Goal: Task Accomplishment & Management: Manage account settings

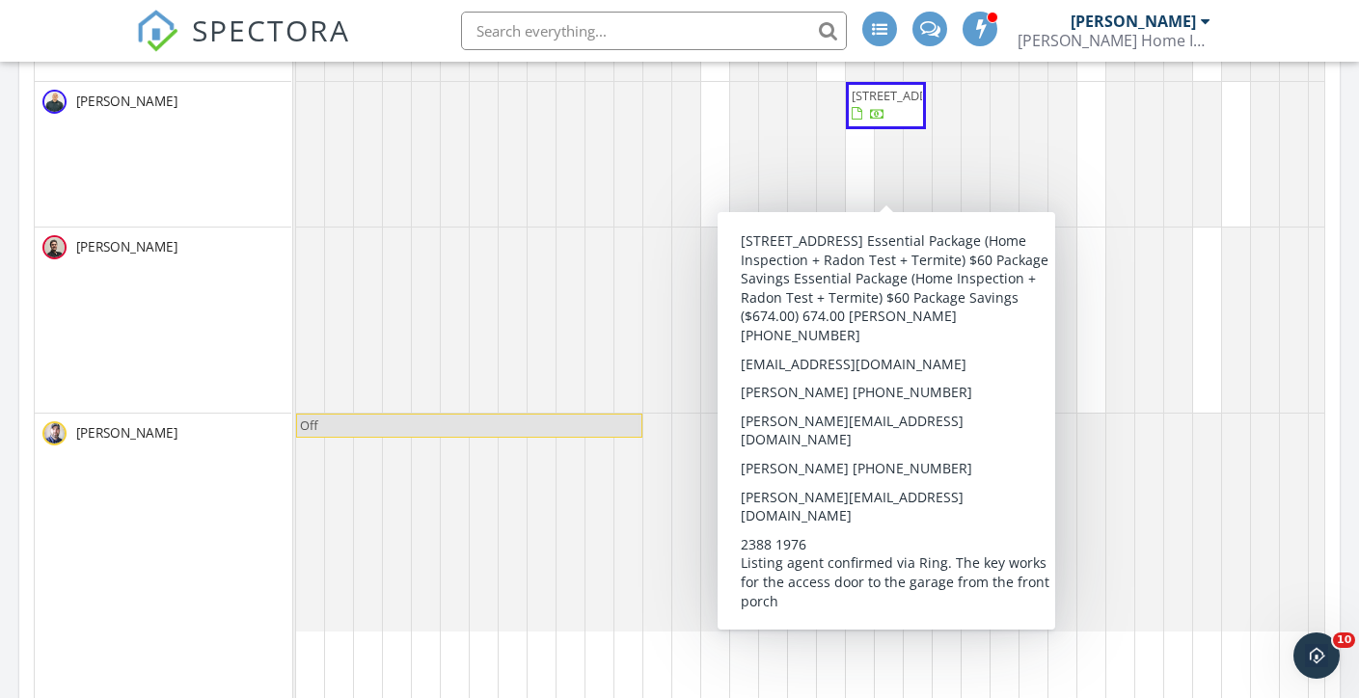
scroll to position [1069, 0]
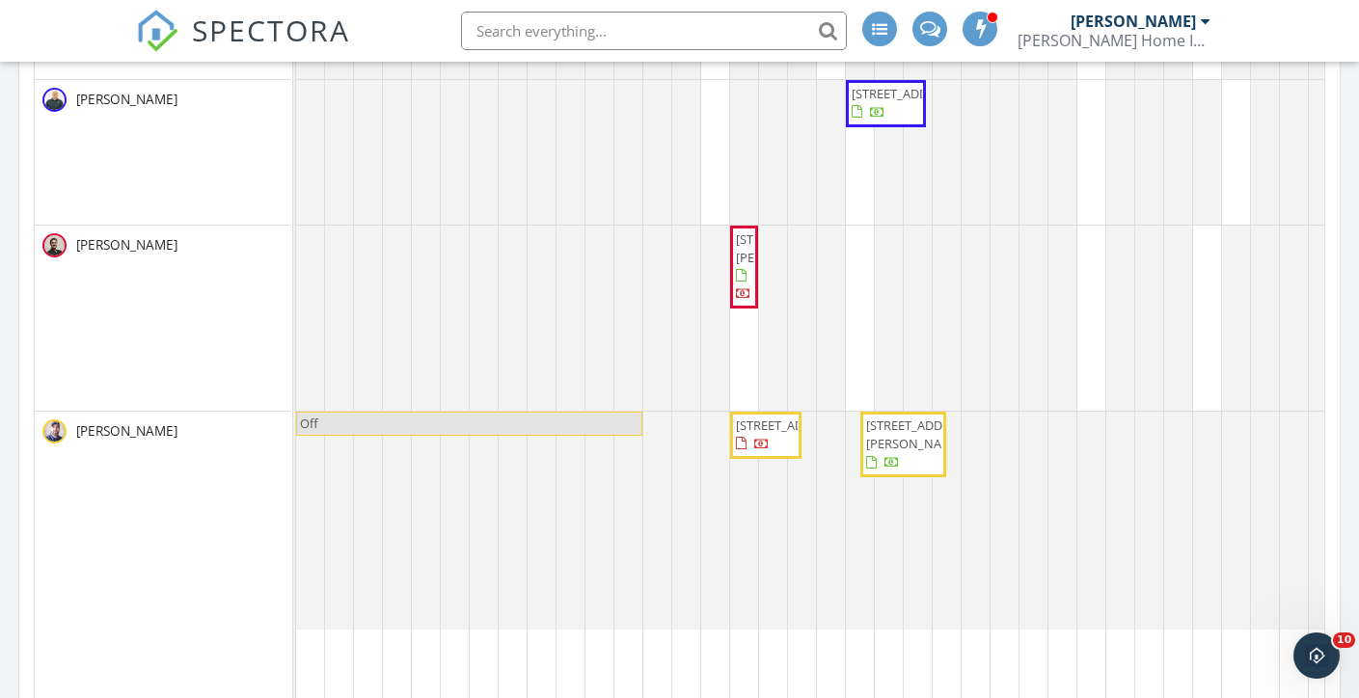
click at [881, 441] on span "15772 N Lakeview Dr, Effingham 62401" at bounding box center [920, 435] width 108 height 36
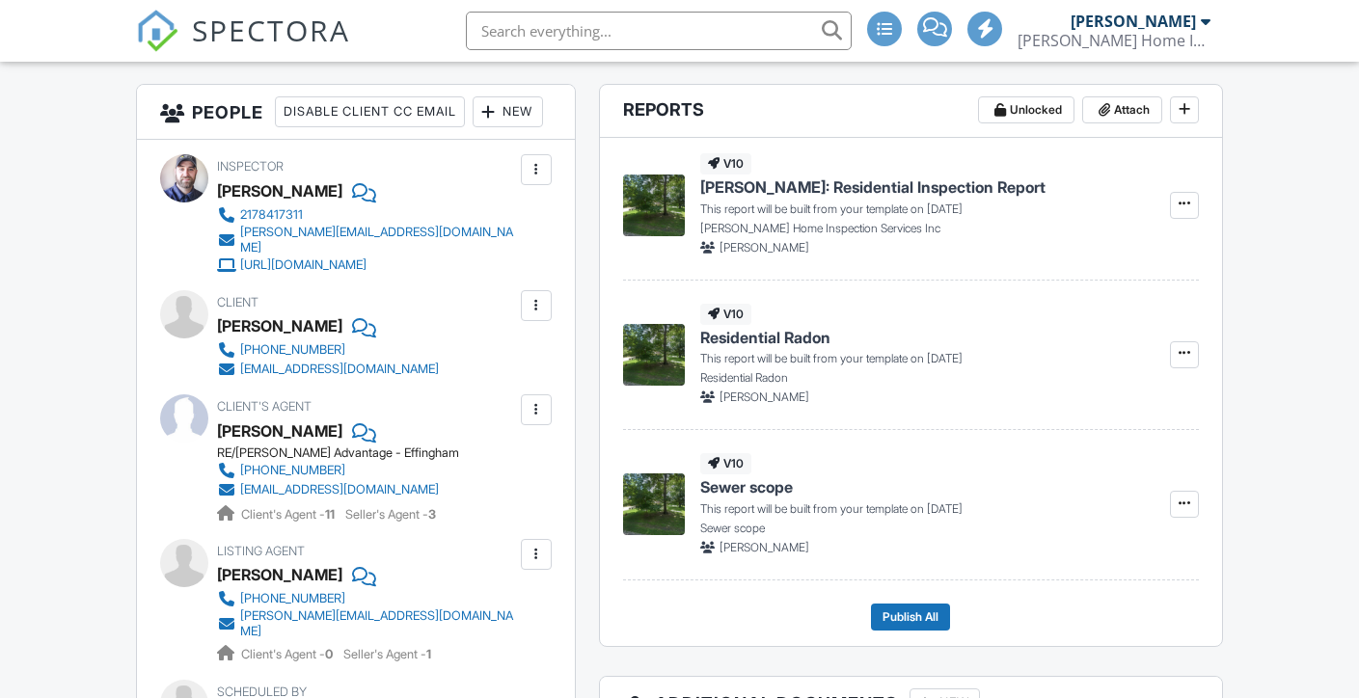
click at [533, 179] on div at bounding box center [536, 169] width 19 height 19
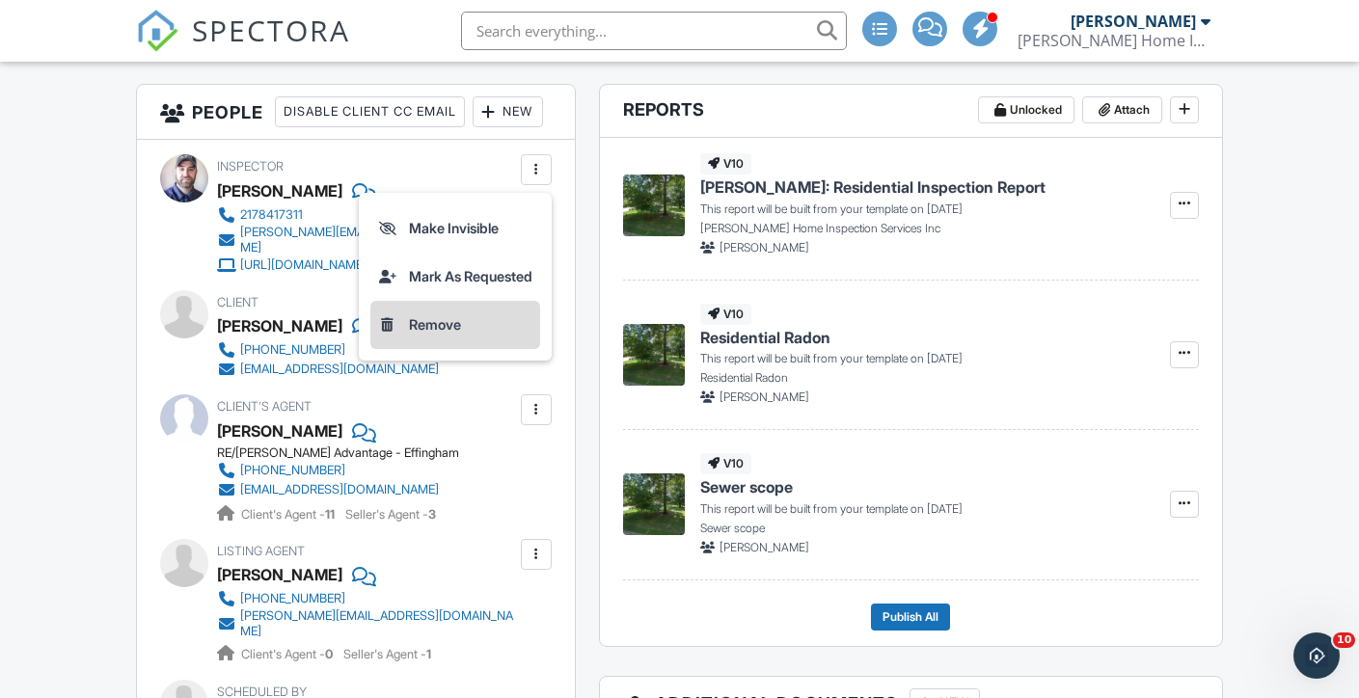
click at [425, 349] on li "Remove" at bounding box center [455, 325] width 170 height 48
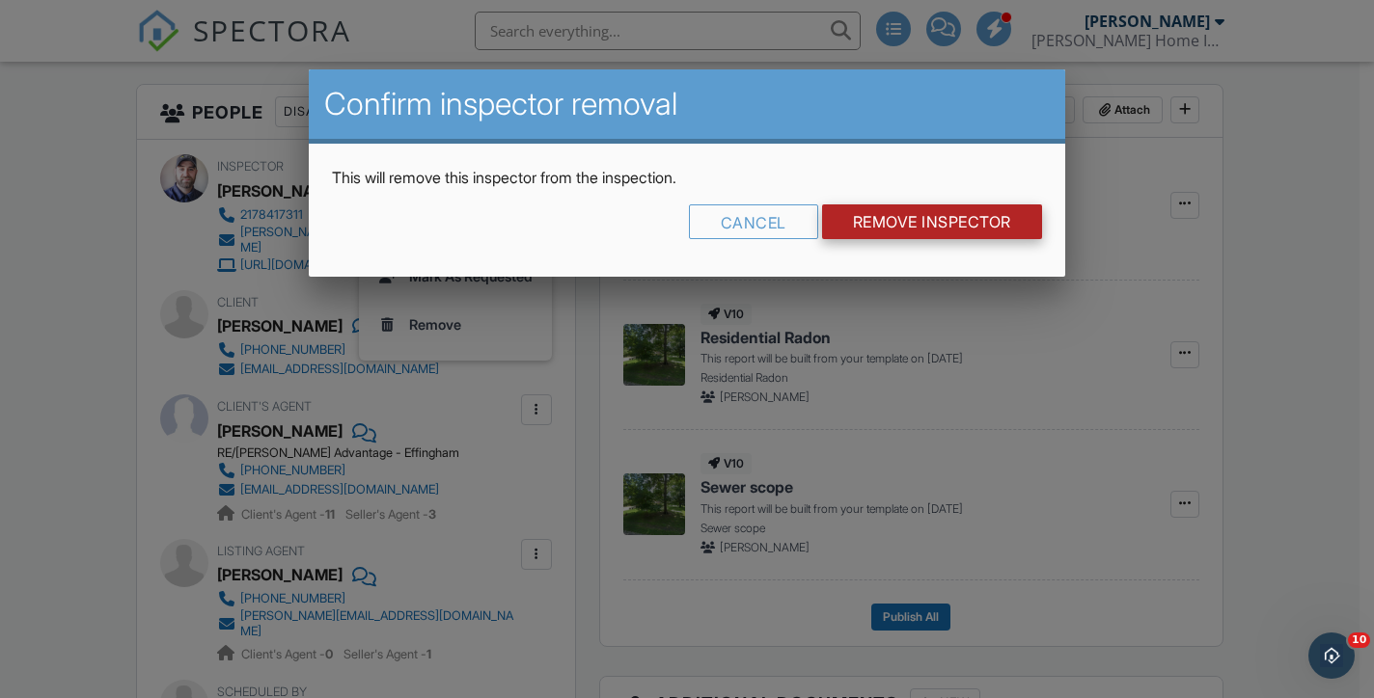
click at [941, 209] on input "Remove Inspector" at bounding box center [932, 222] width 220 height 35
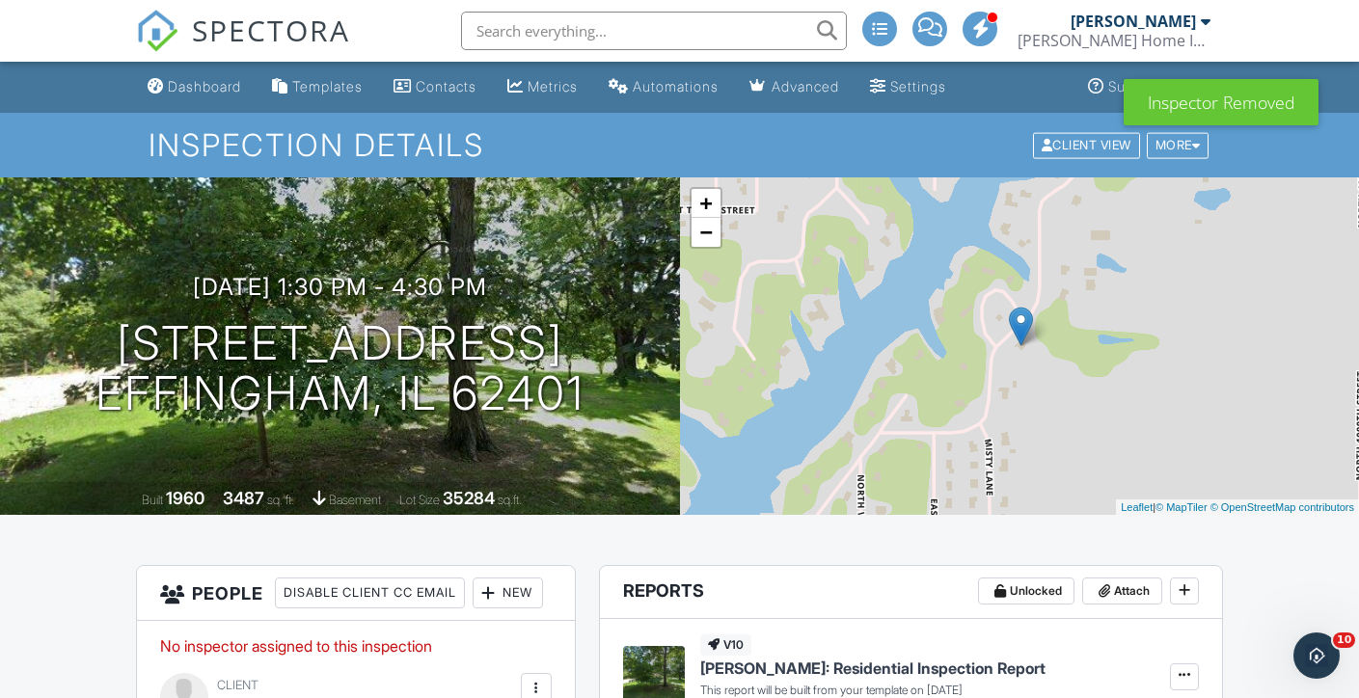
click at [168, 30] on img at bounding box center [157, 31] width 42 height 42
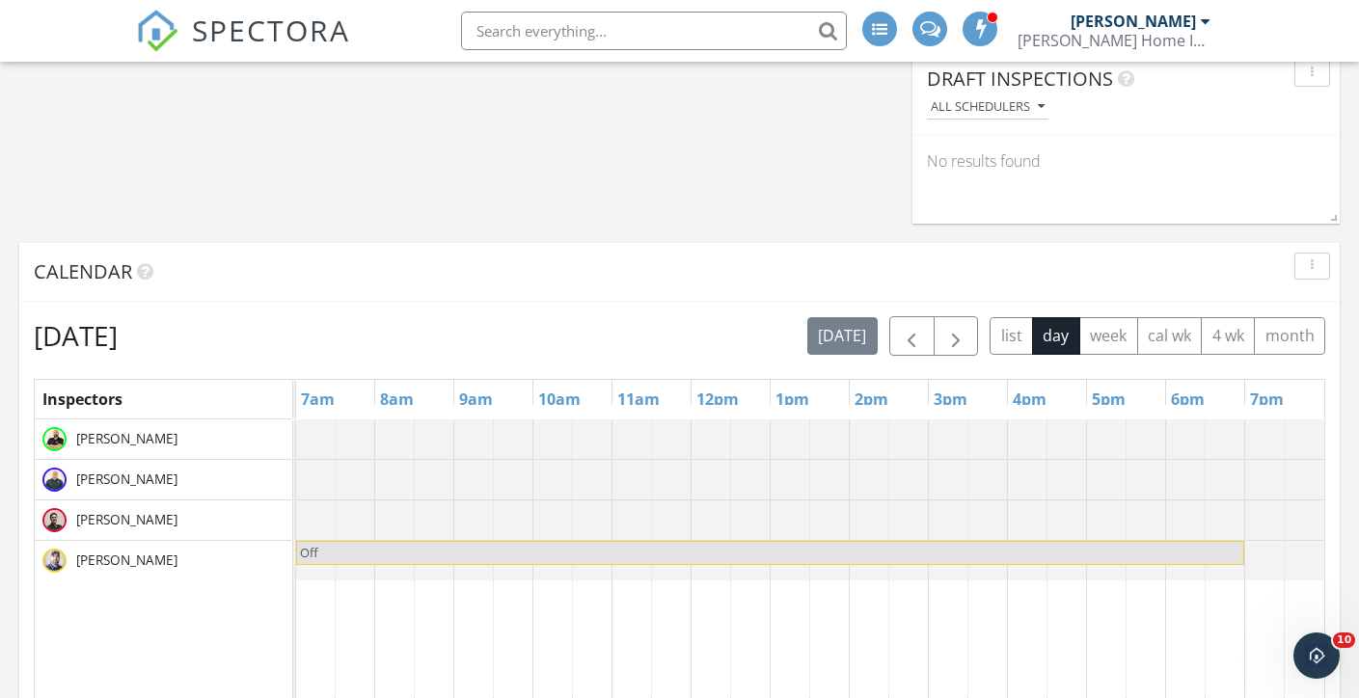
scroll to position [226, 0]
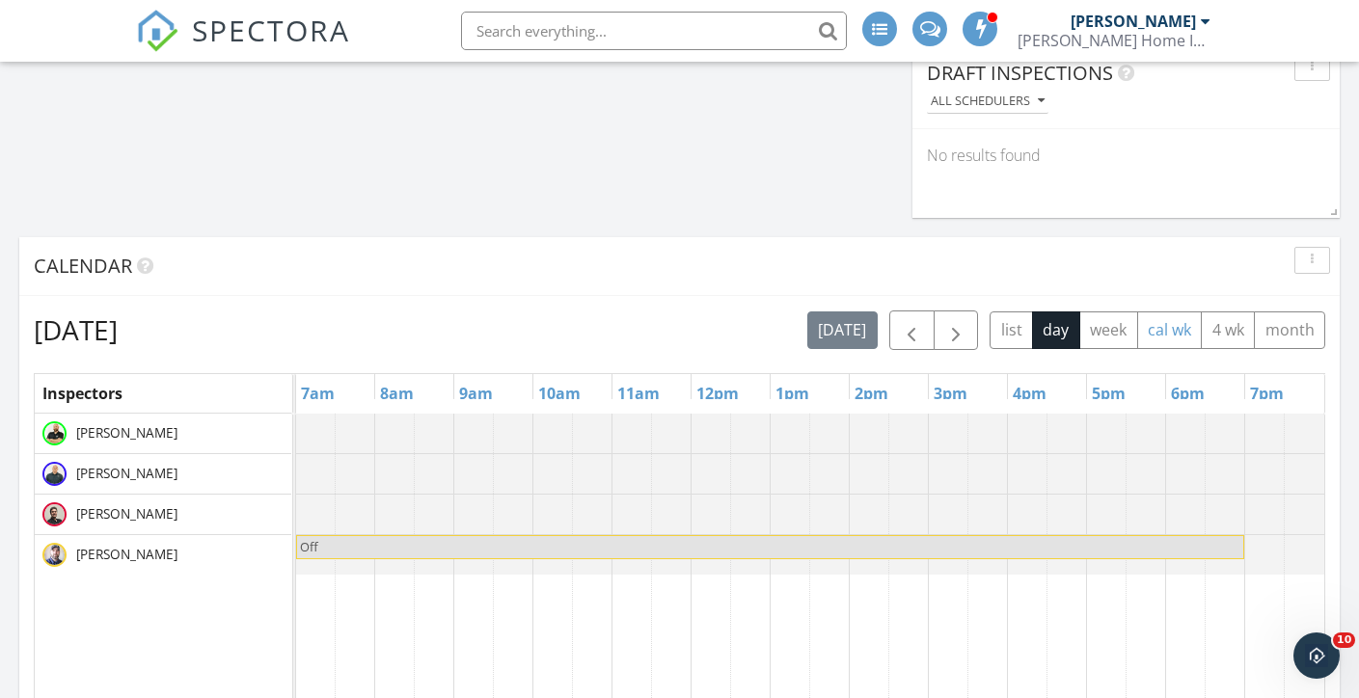
click at [1171, 332] on button "cal wk" at bounding box center [1170, 331] width 66 height 38
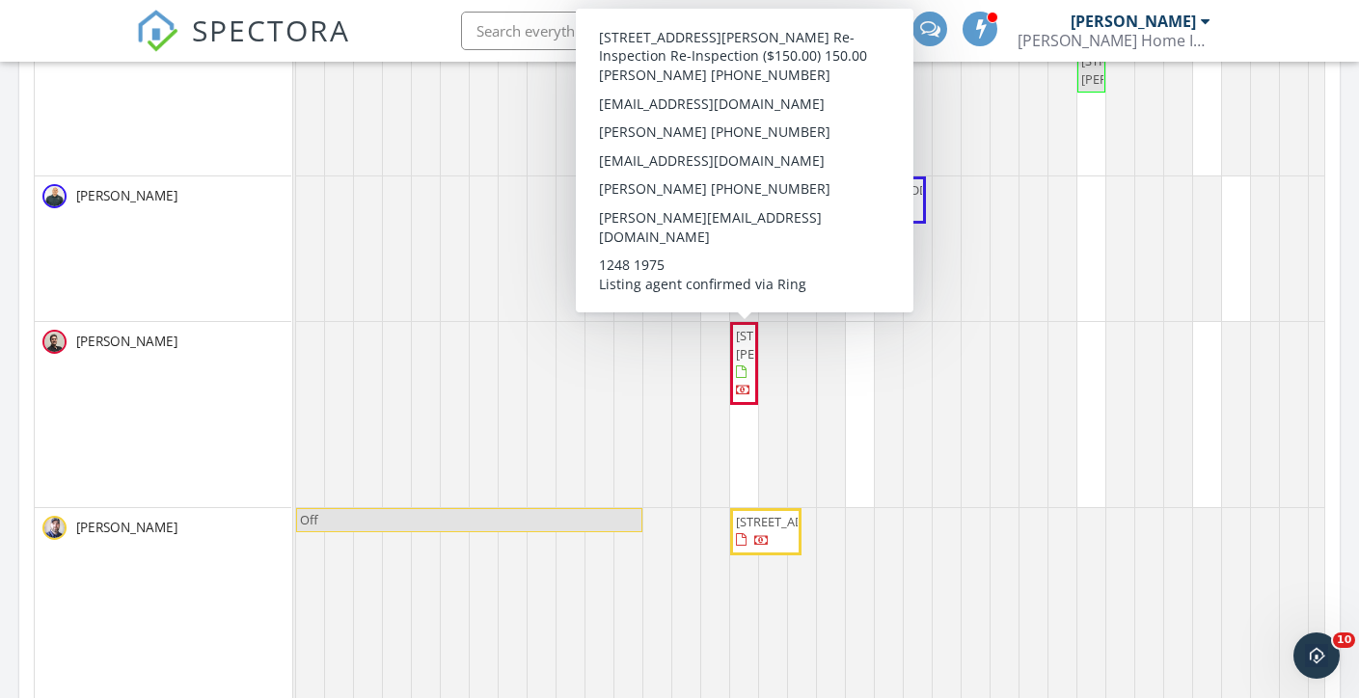
scroll to position [532, 0]
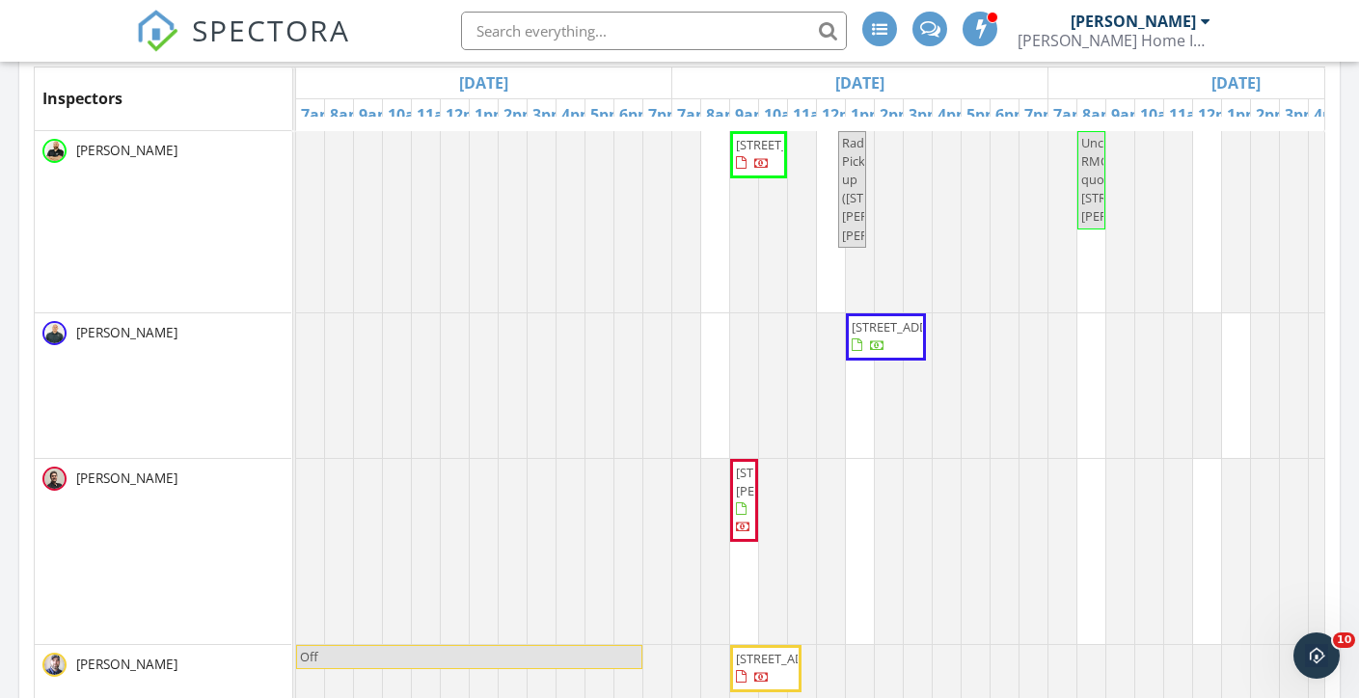
click at [753, 153] on span "10226 E 1700th Ave, Hutsonville 62433" at bounding box center [790, 144] width 108 height 17
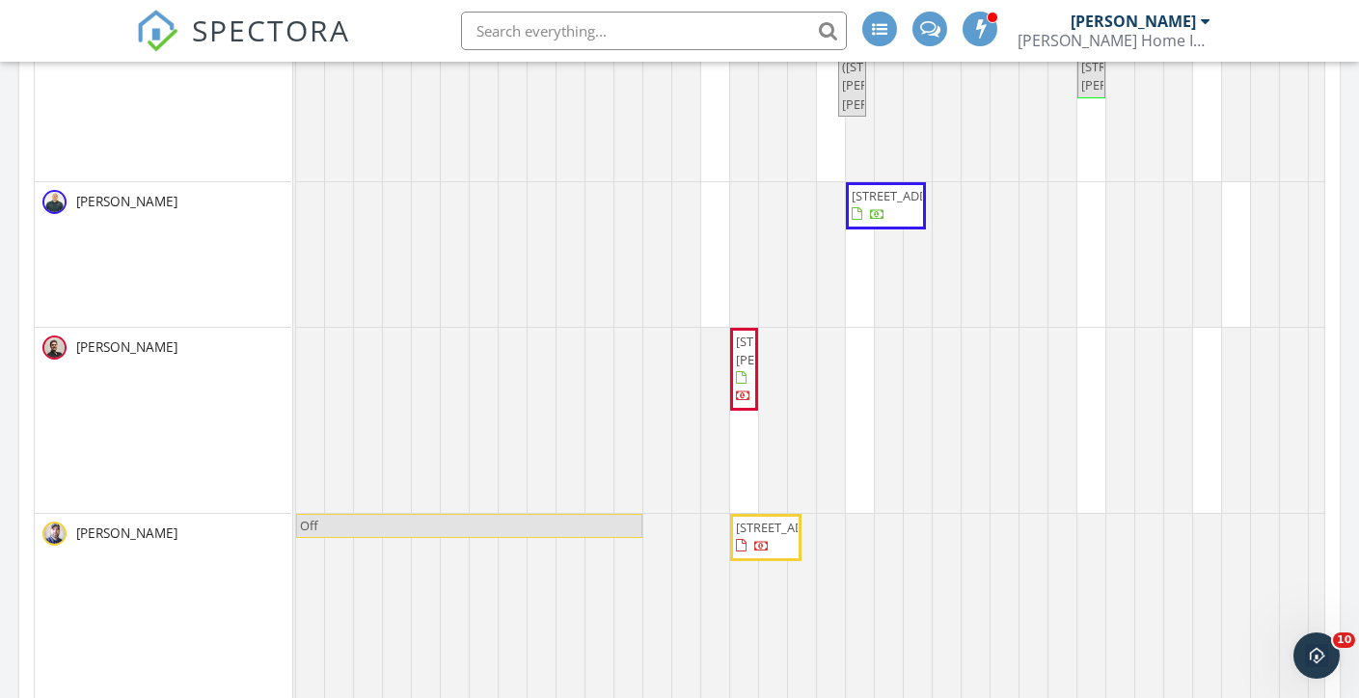
scroll to position [667, 0]
click at [729, 556] on div at bounding box center [733, 534] width 8 height 41
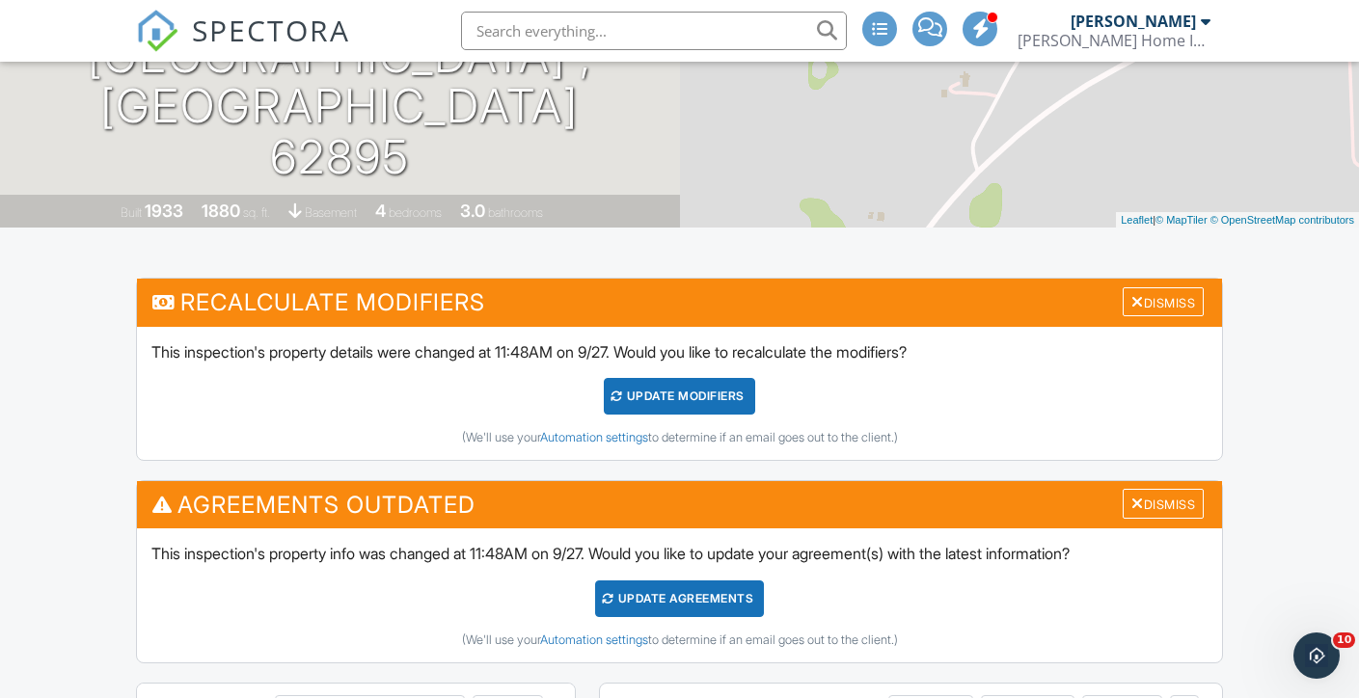
scroll to position [286, 0]
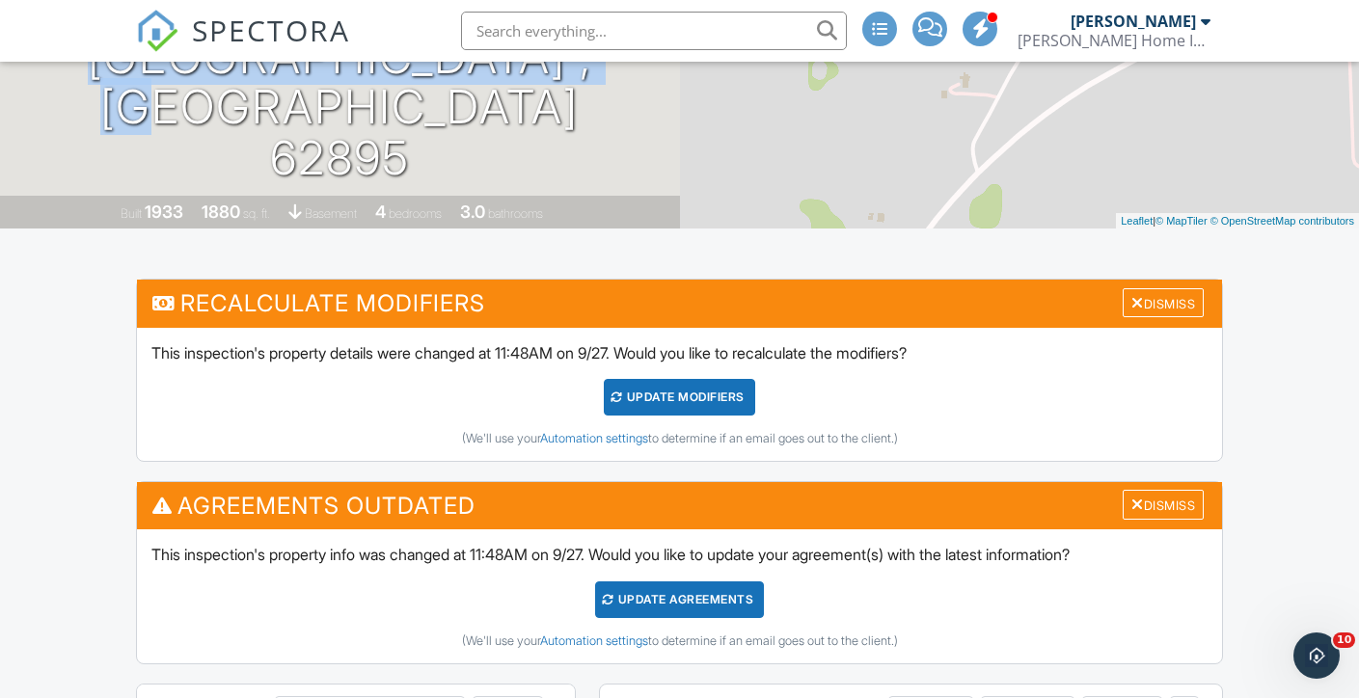
drag, startPoint x: 596, startPoint y: 119, endPoint x: 10, endPoint y: 96, distance: 586.9
click at [10, 96] on div "[DATE] 9:00 am - 11:30 am [STREET_ADDRESS] [GEOGRAPHIC_DATA] , IL 62895" at bounding box center [340, 60] width 680 height 248
copy h1 "[STREET_ADDRESS]"
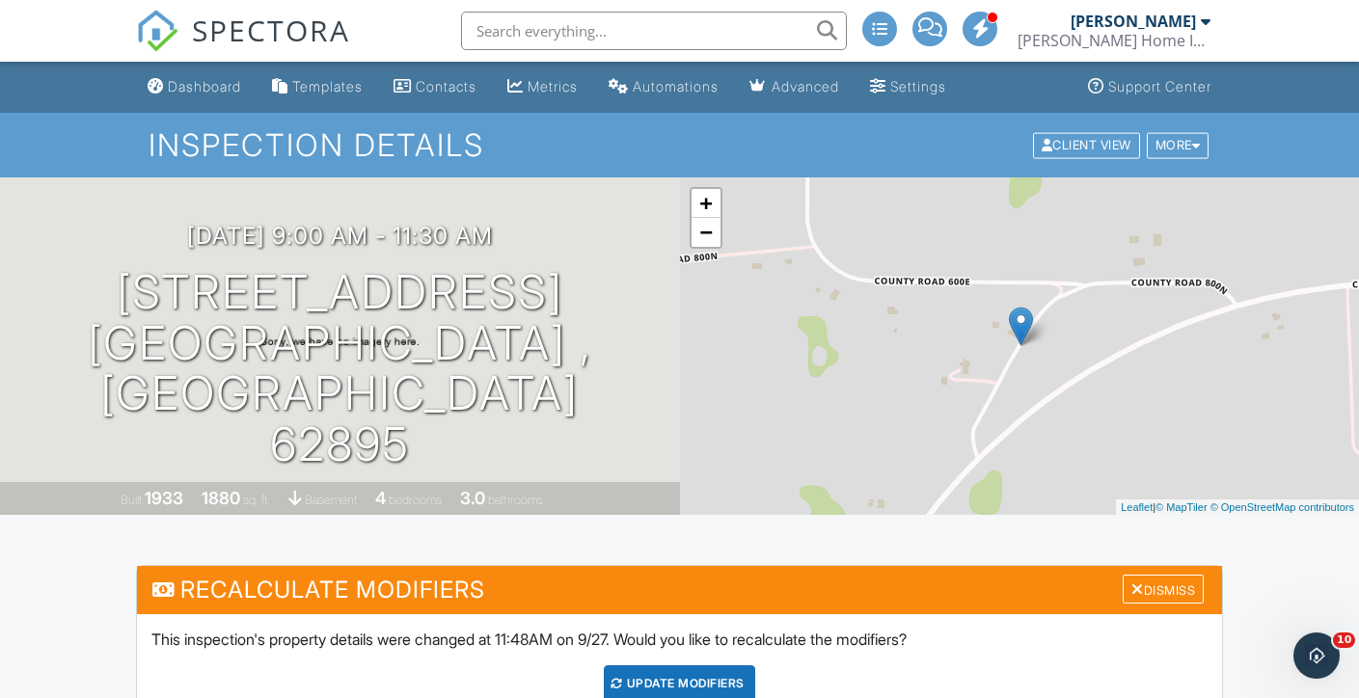
scroll to position [0, 0]
